Goal: Check status: Check status

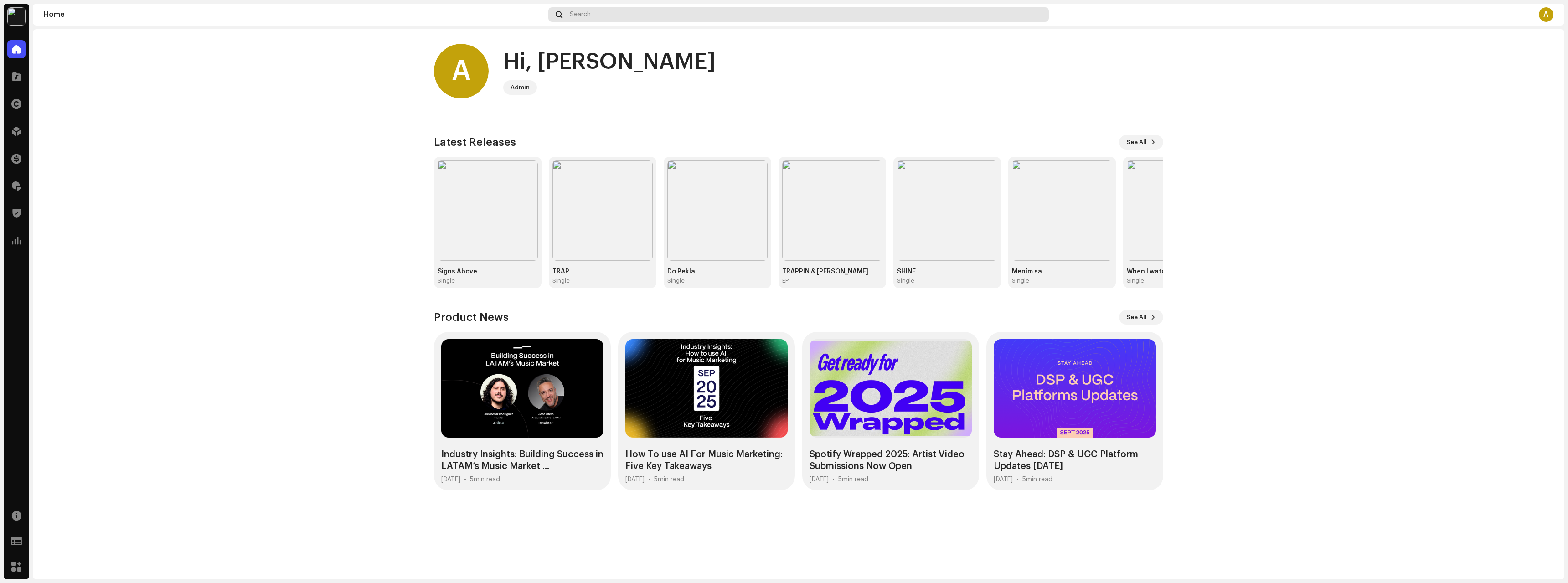
click at [608, 14] on div "Search" at bounding box center [798, 14] width 501 height 14
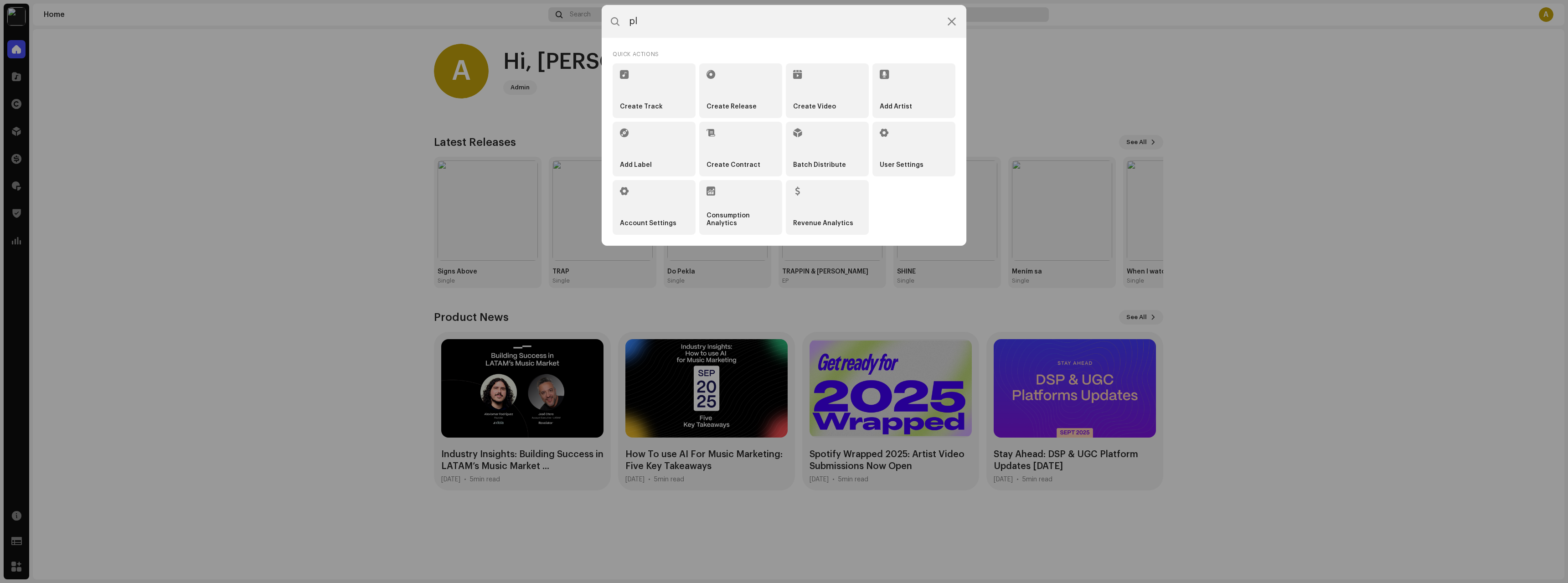
type input "p"
type input "b"
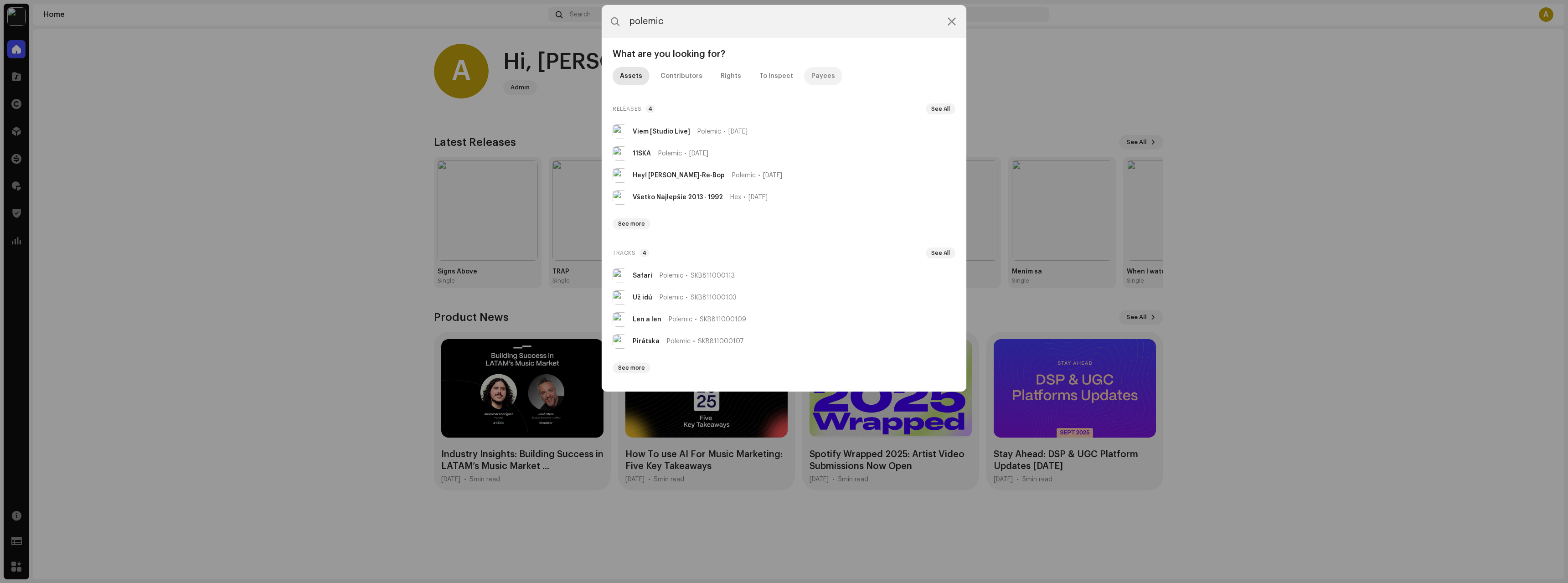
type input "polemic"
click at [819, 75] on div "Payees" at bounding box center [823, 75] width 24 height 18
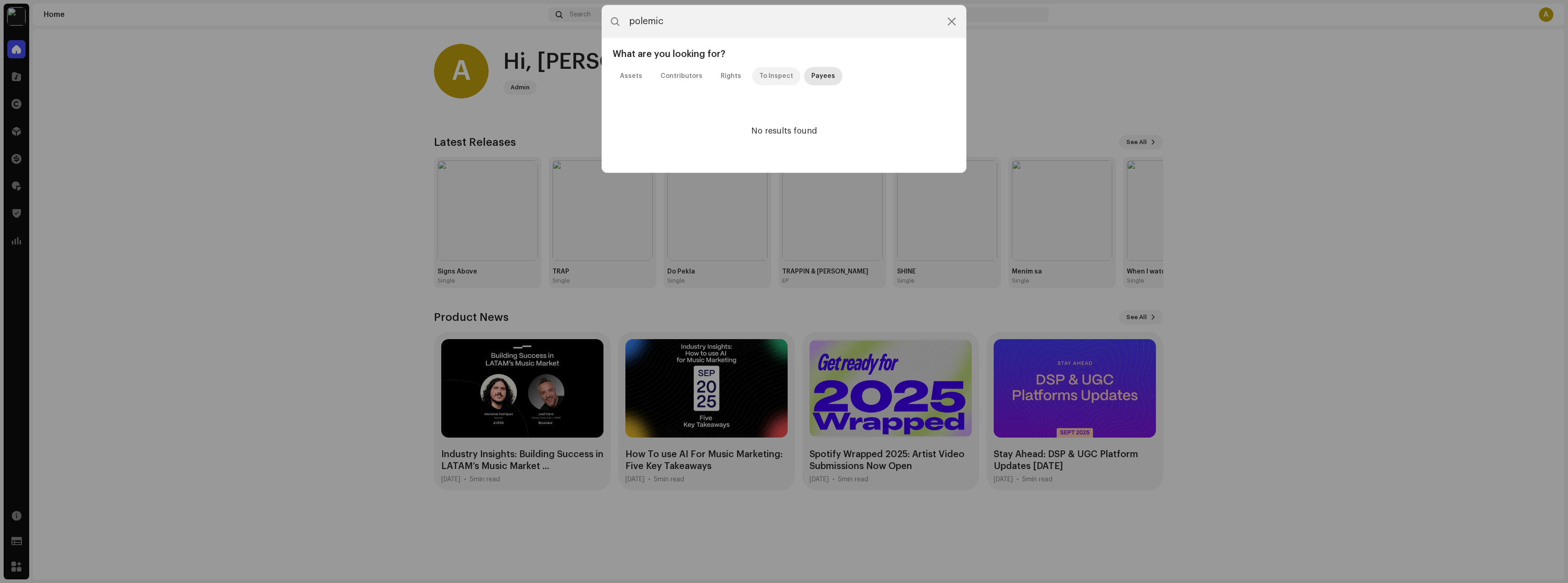
click at [767, 78] on div "To Inspect" at bounding box center [776, 75] width 34 height 18
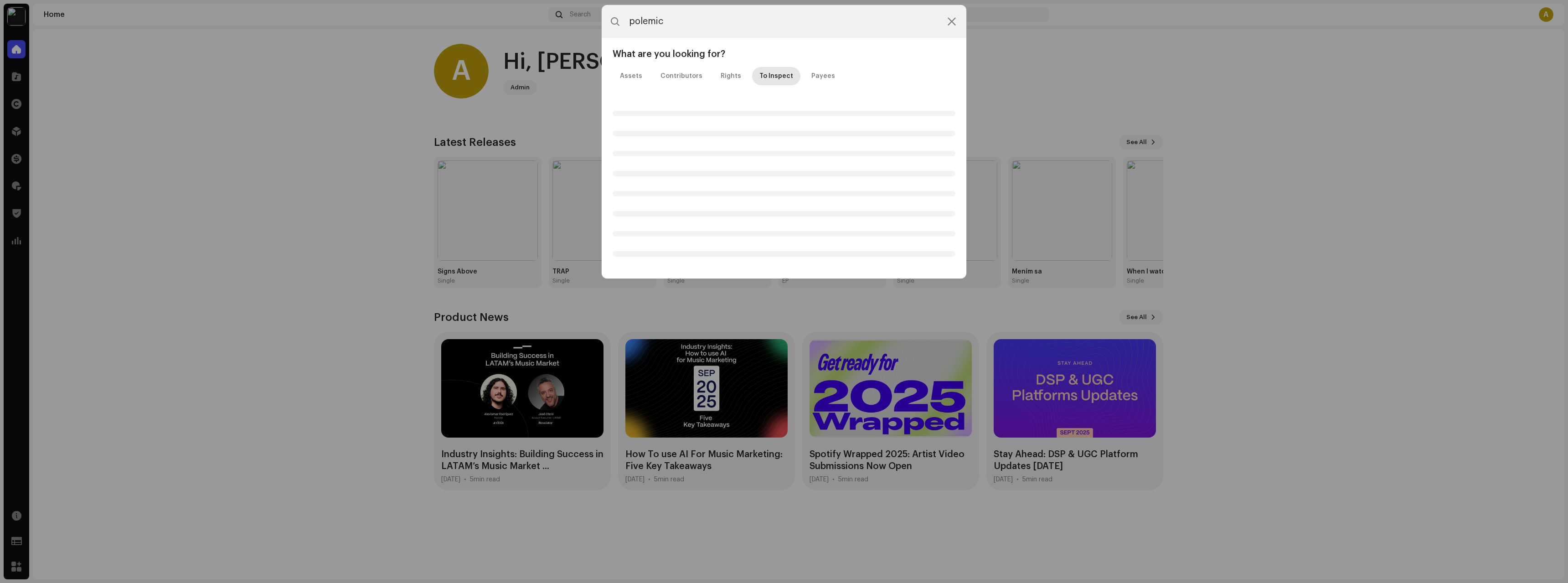
click at [649, 75] on div "Assets Contributors Rights To Inspect Payees" at bounding box center [784, 75] width 343 height 18
click at [639, 76] on div "Assets" at bounding box center [631, 75] width 22 height 18
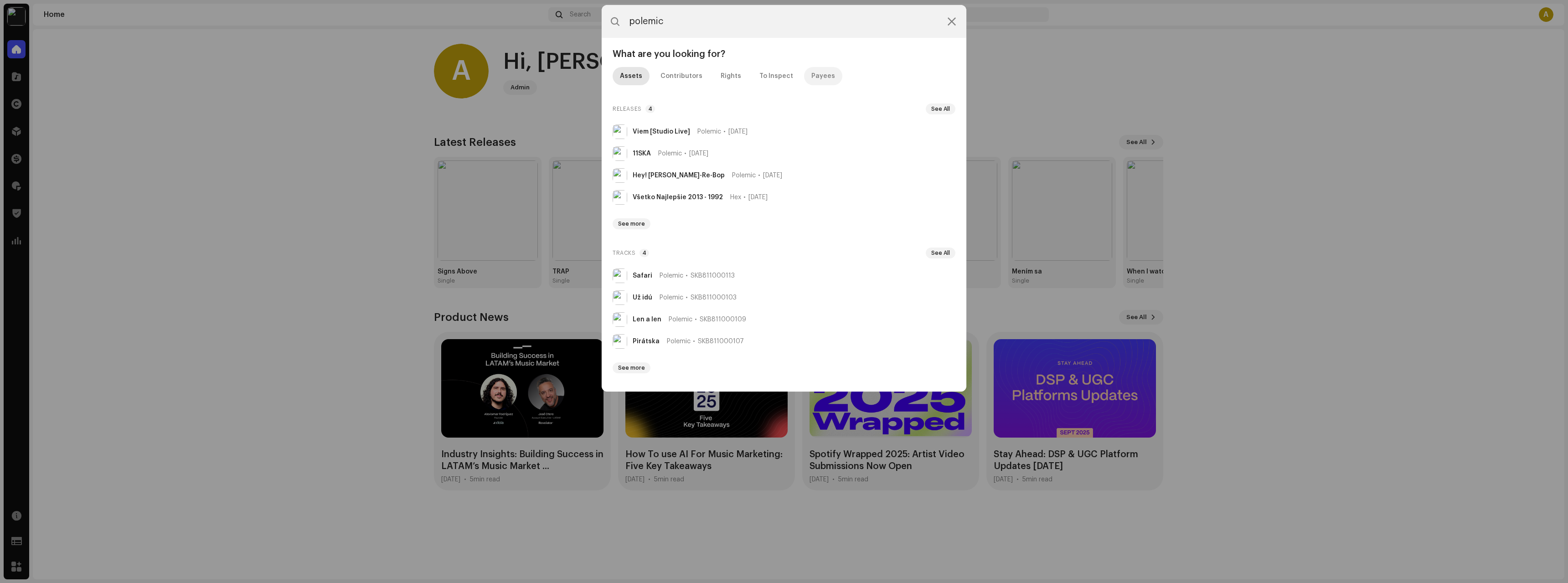
click at [811, 72] on div "Payees" at bounding box center [823, 75] width 24 height 18
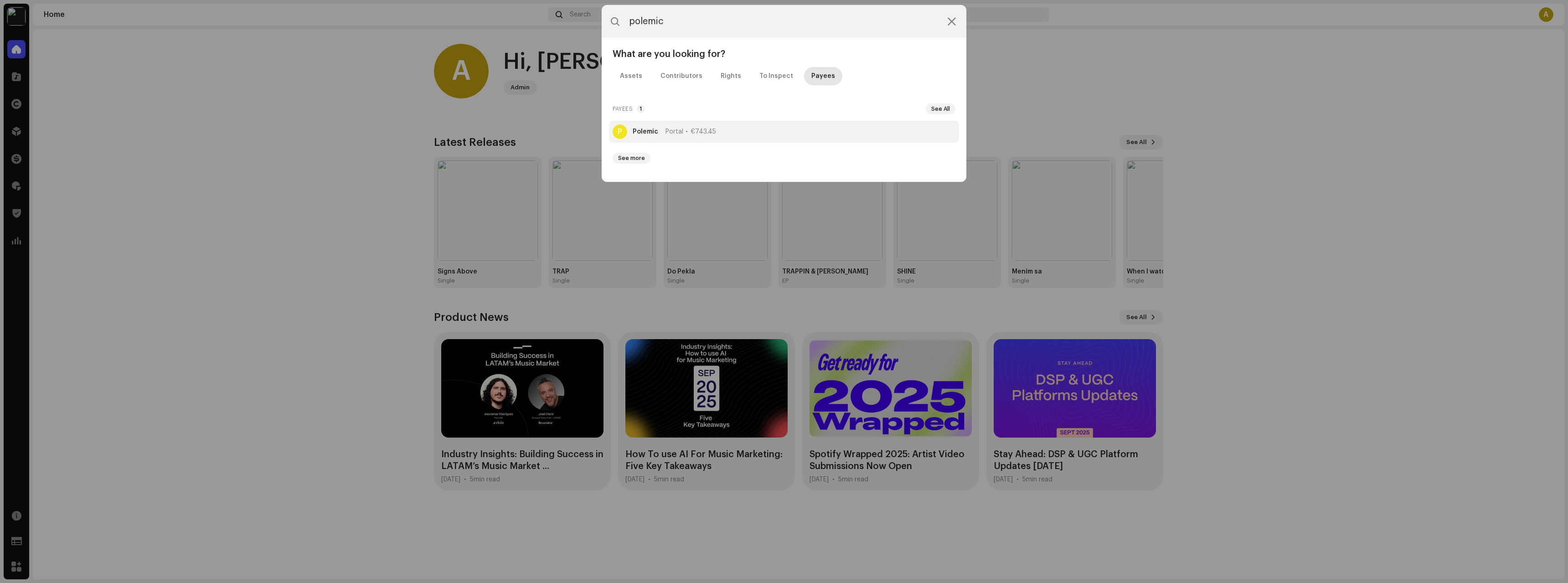
click at [648, 131] on strong "Polemic" at bounding box center [646, 132] width 26 height 7
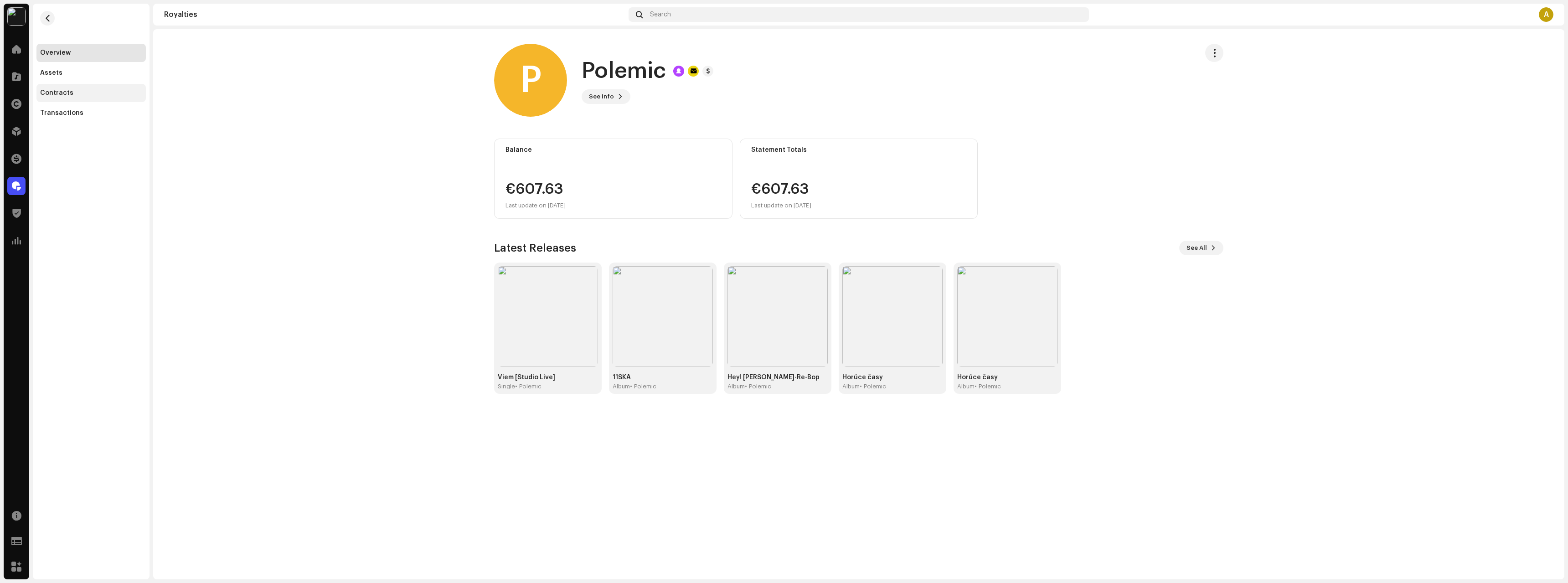
drag, startPoint x: 68, startPoint y: 75, endPoint x: 72, endPoint y: 87, distance: 12.6
click at [68, 75] on div "Assets" at bounding box center [91, 73] width 102 height 7
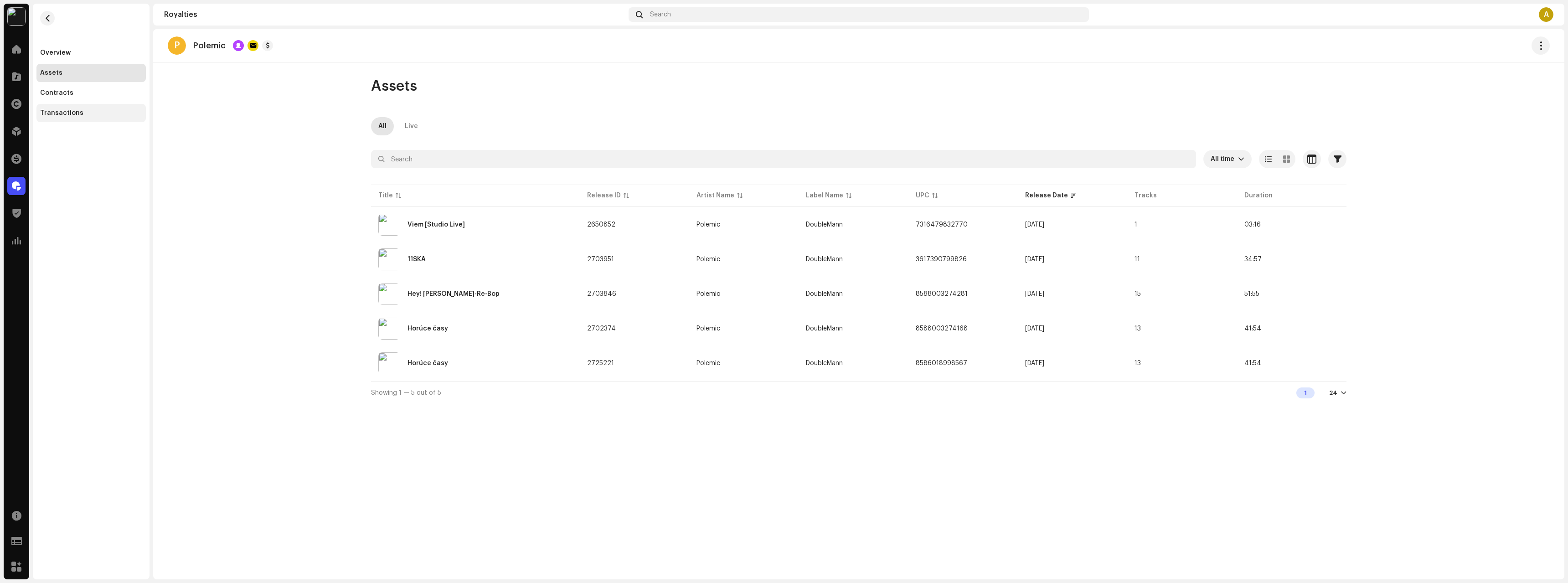
click at [72, 107] on div "Transactions" at bounding box center [91, 113] width 110 height 18
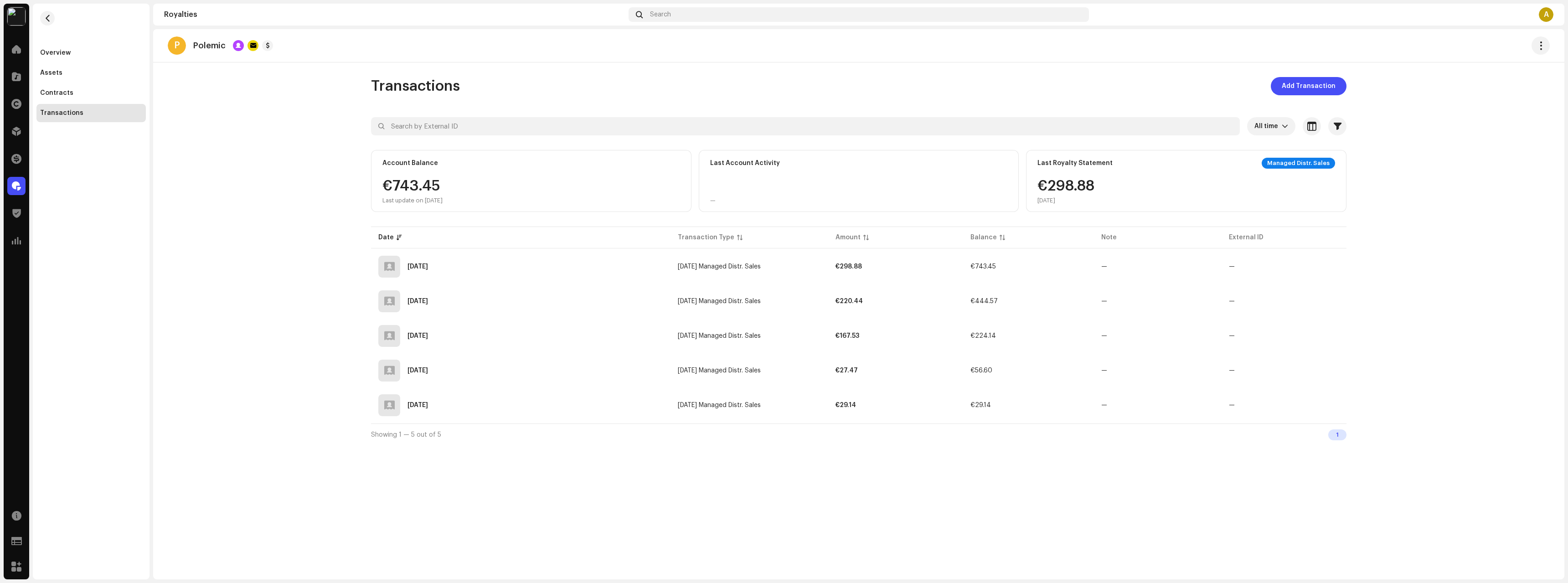
drag, startPoint x: 82, startPoint y: 179, endPoint x: 92, endPoint y: 179, distance: 10.0
click at [82, 179] on div "Overview Assets Contracts Transactions" at bounding box center [91, 291] width 117 height 576
click at [1016, 533] on div "P Polemic Transactions Add Transaction All time Selected 0 Select all Options F…" at bounding box center [859, 305] width 1411 height 551
